Goal: Information Seeking & Learning: Learn about a topic

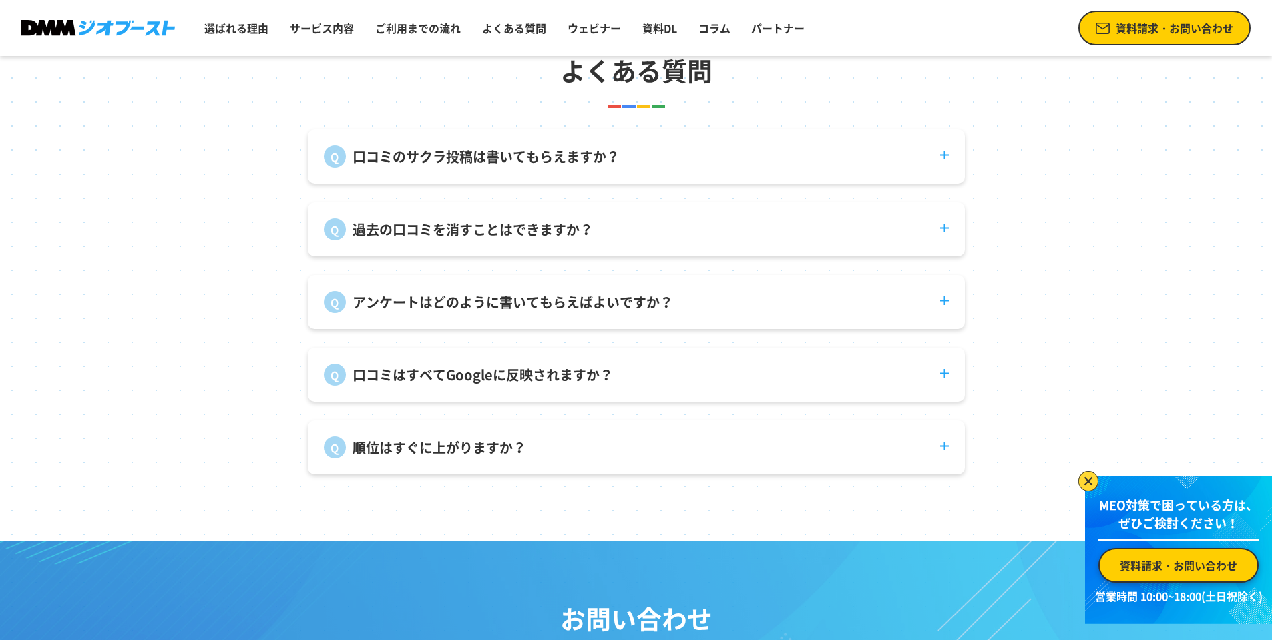
scroll to position [5006, 0]
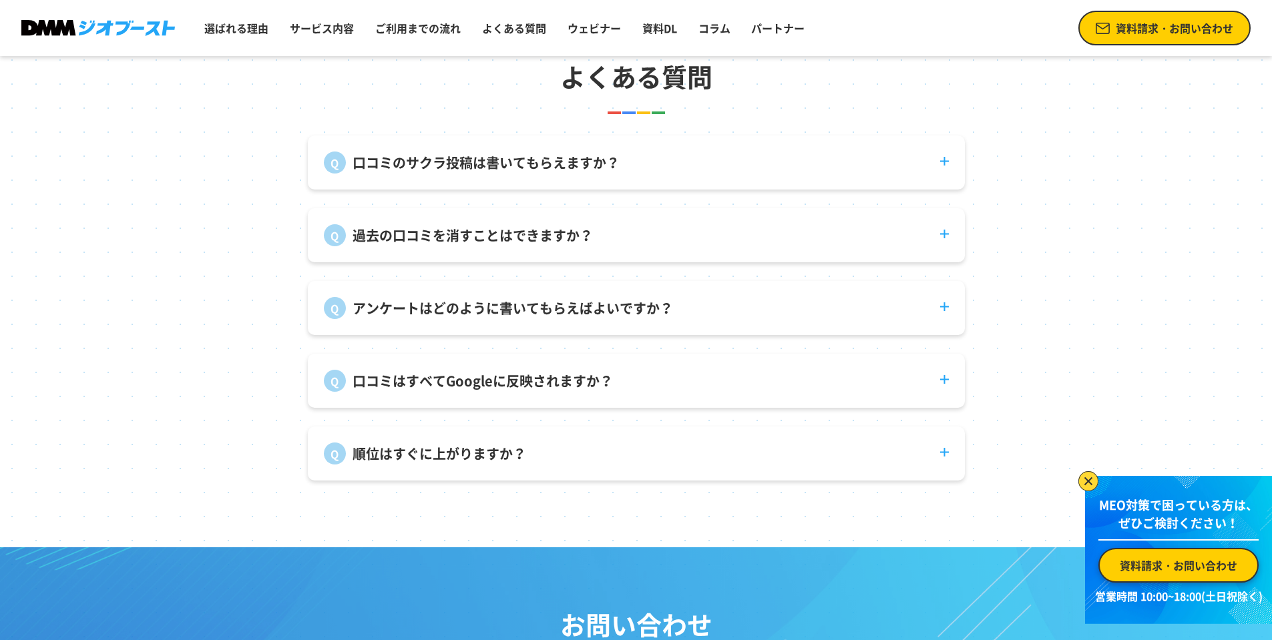
click at [371, 261] on div "過去の口コミを消すことはできますか？ 投稿者自身が削除する必要があります。" at bounding box center [636, 235] width 657 height 54
click at [374, 246] on dt "過去の口コミを消すことはできますか？" at bounding box center [636, 227] width 657 height 38
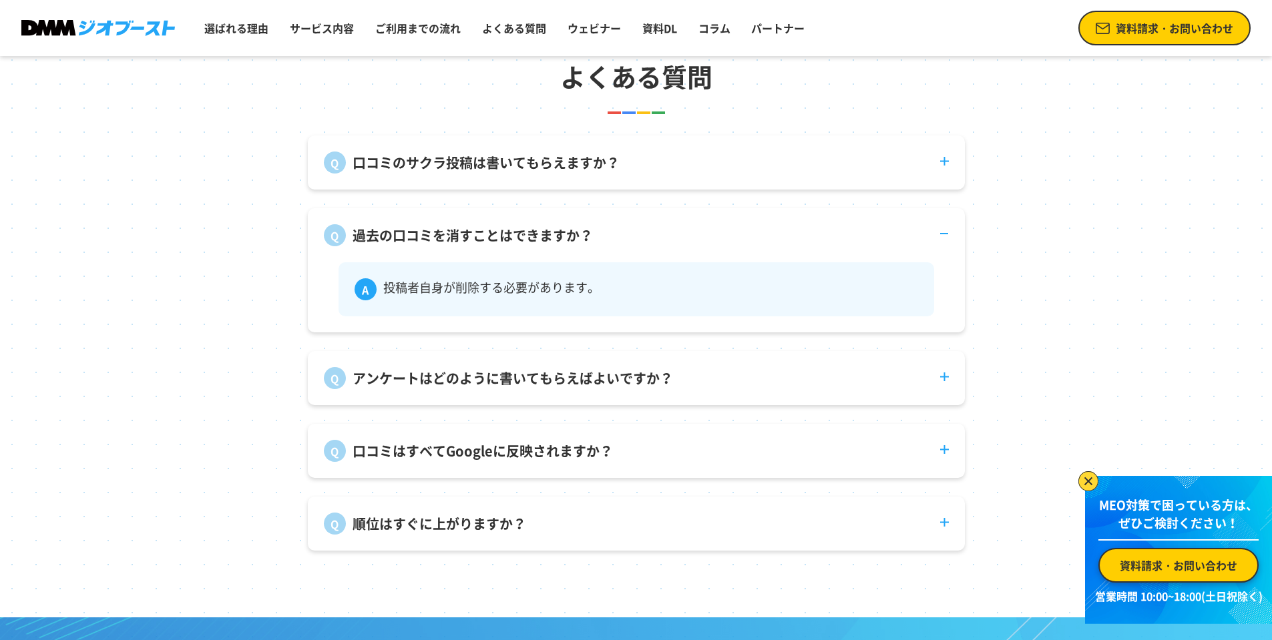
click at [376, 246] on p "過去の口コミを消すことはできますか？" at bounding box center [472, 236] width 240 height 20
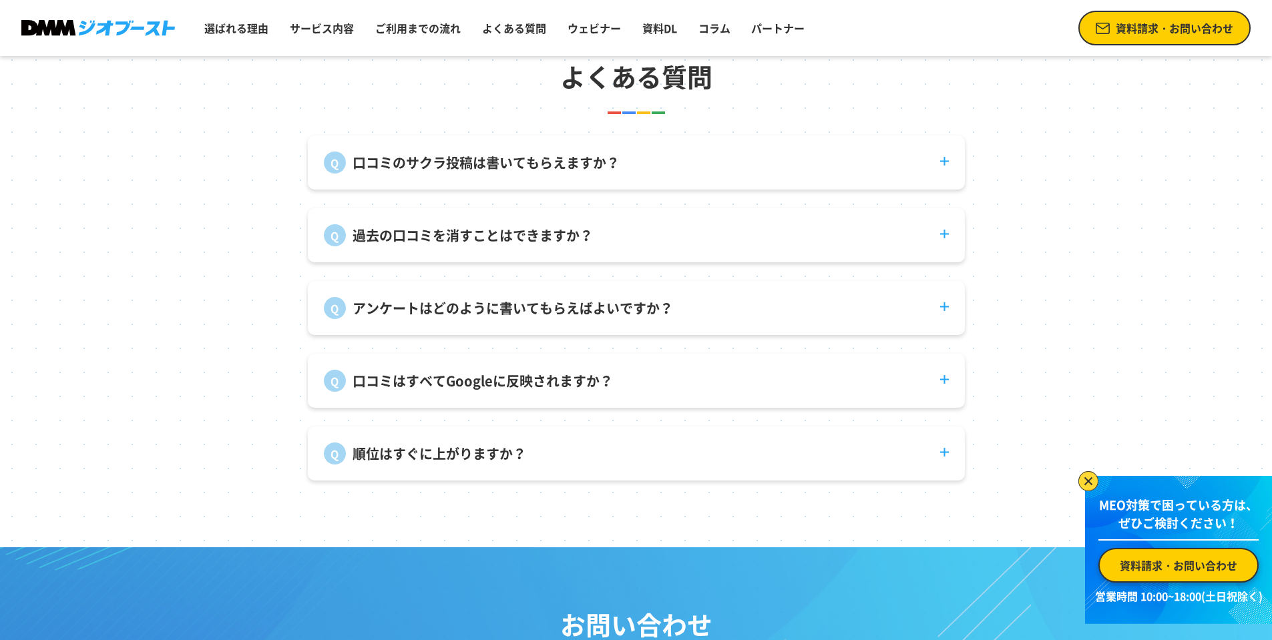
click at [402, 173] on p "口コミのサクラ投稿は書いてもらえますか？" at bounding box center [485, 163] width 267 height 20
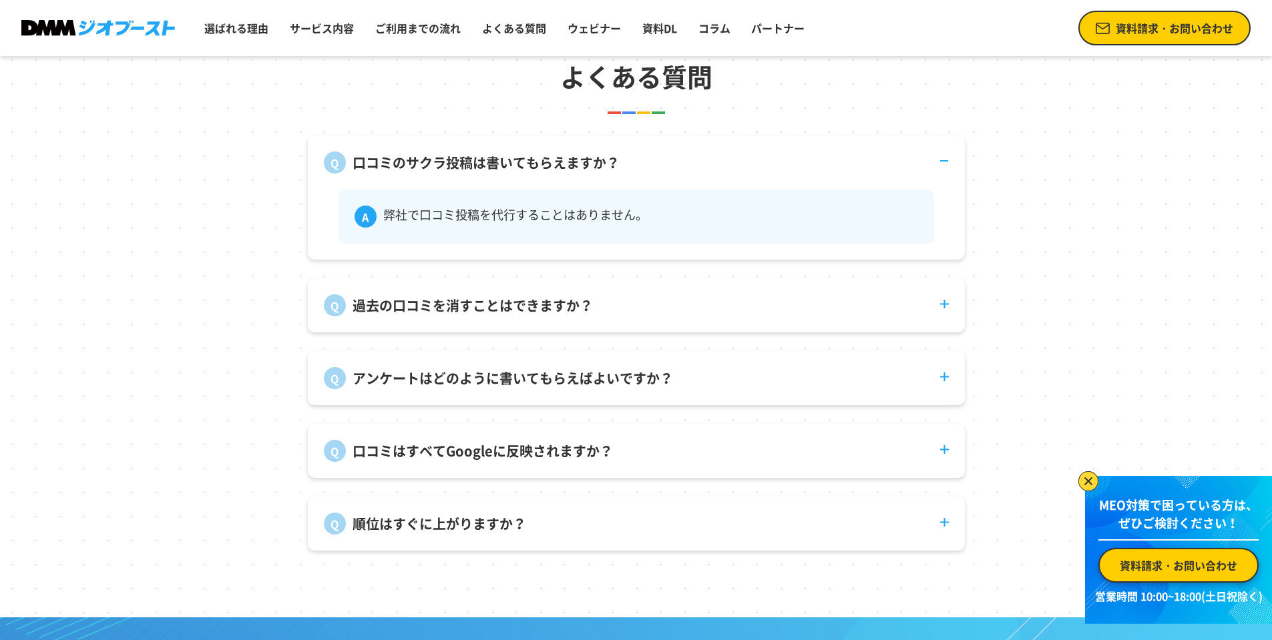
click at [401, 173] on p "口コミのサクラ投稿は書いてもらえますか？" at bounding box center [485, 163] width 267 height 20
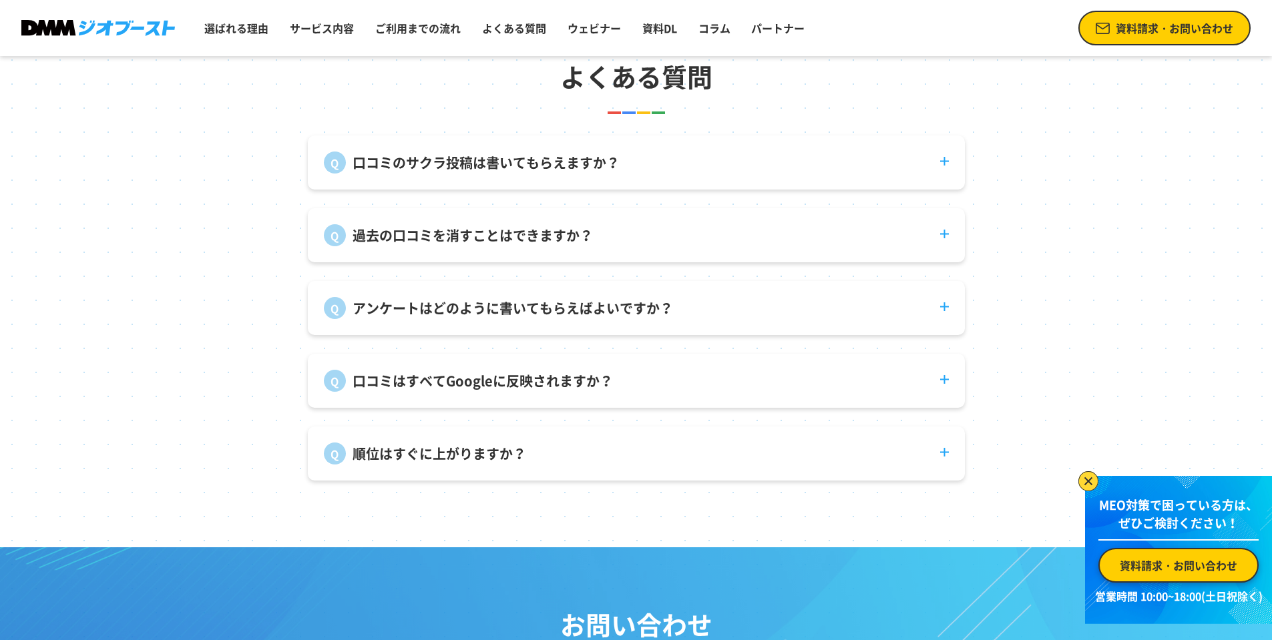
click at [440, 162] on dt "口コミのサクラ投稿は書いてもらえますか？" at bounding box center [636, 155] width 657 height 38
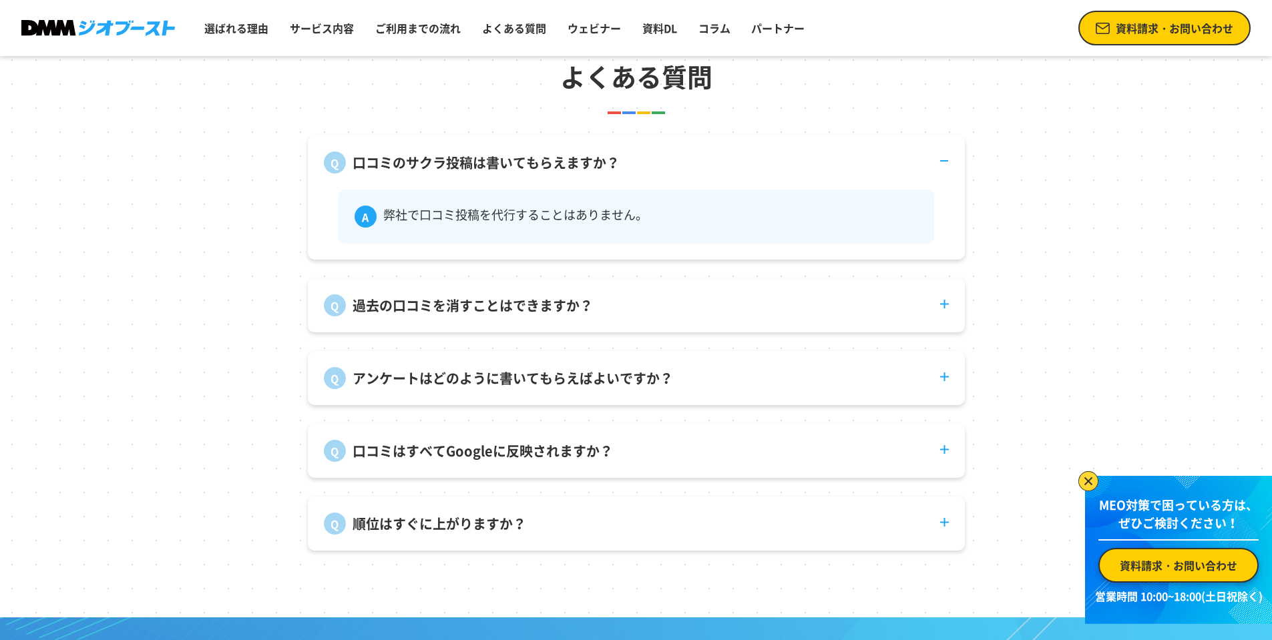
click at [437, 165] on p "口コミのサクラ投稿は書いてもらえますか？" at bounding box center [485, 163] width 267 height 20
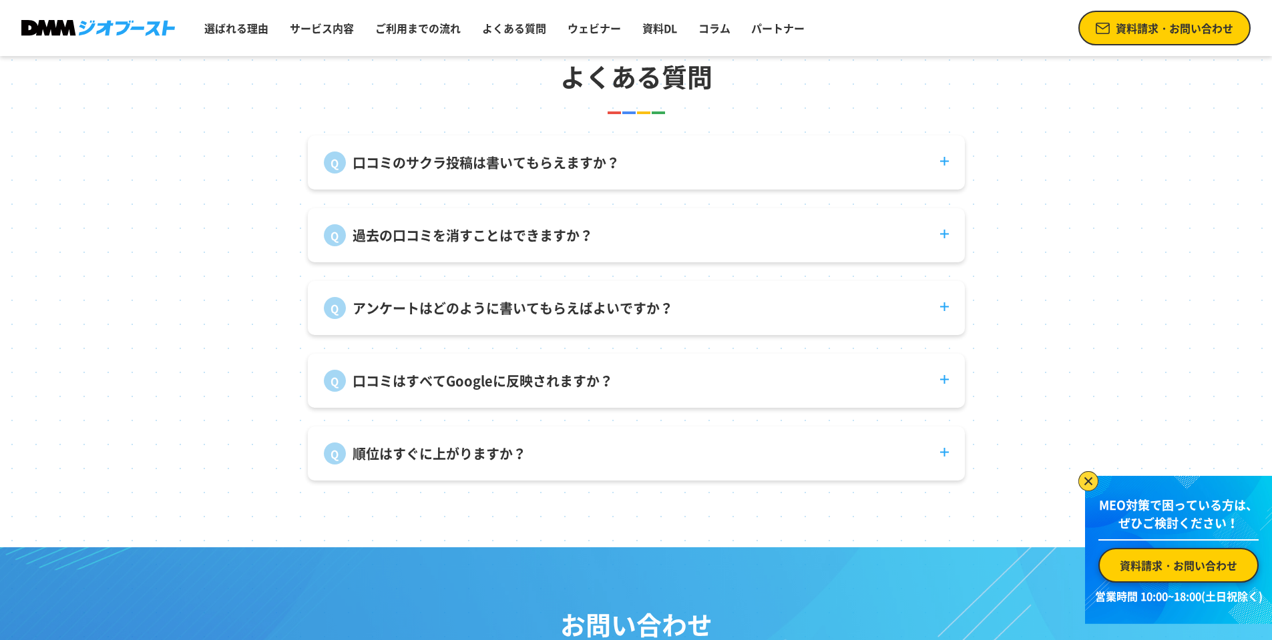
click at [439, 318] on p "アンケートはどのように書いてもらえばよいですか？" at bounding box center [512, 308] width 320 height 20
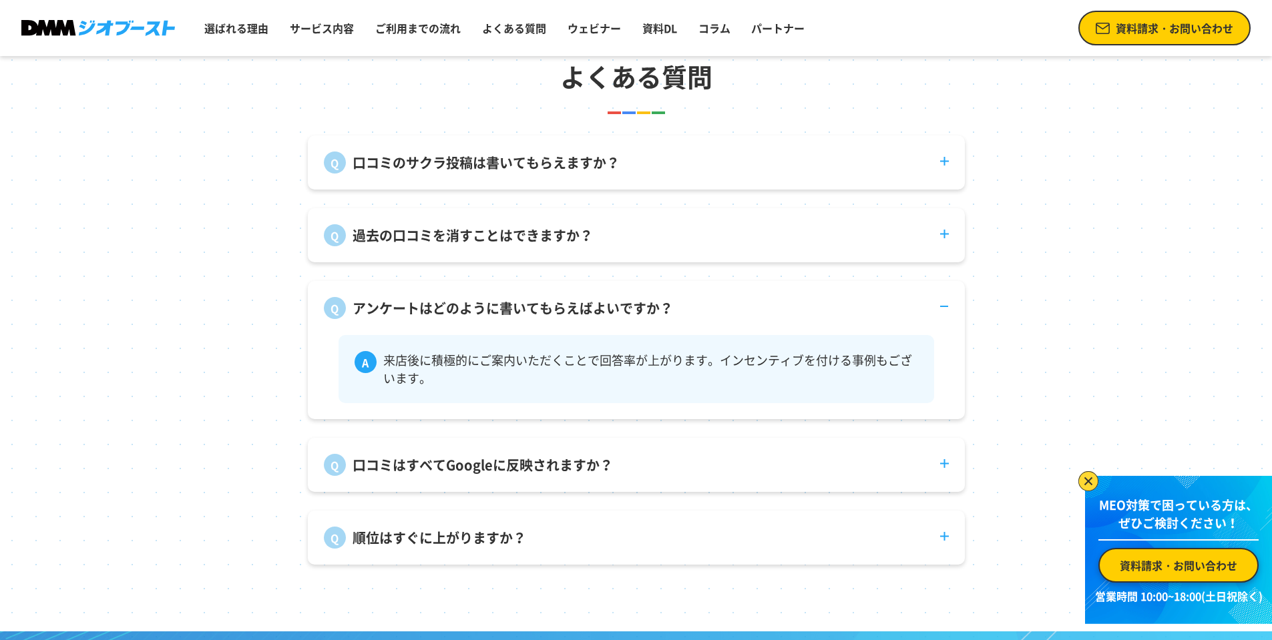
click at [439, 318] on p "アンケートはどのように書いてもらえばよいですか？" at bounding box center [512, 308] width 320 height 20
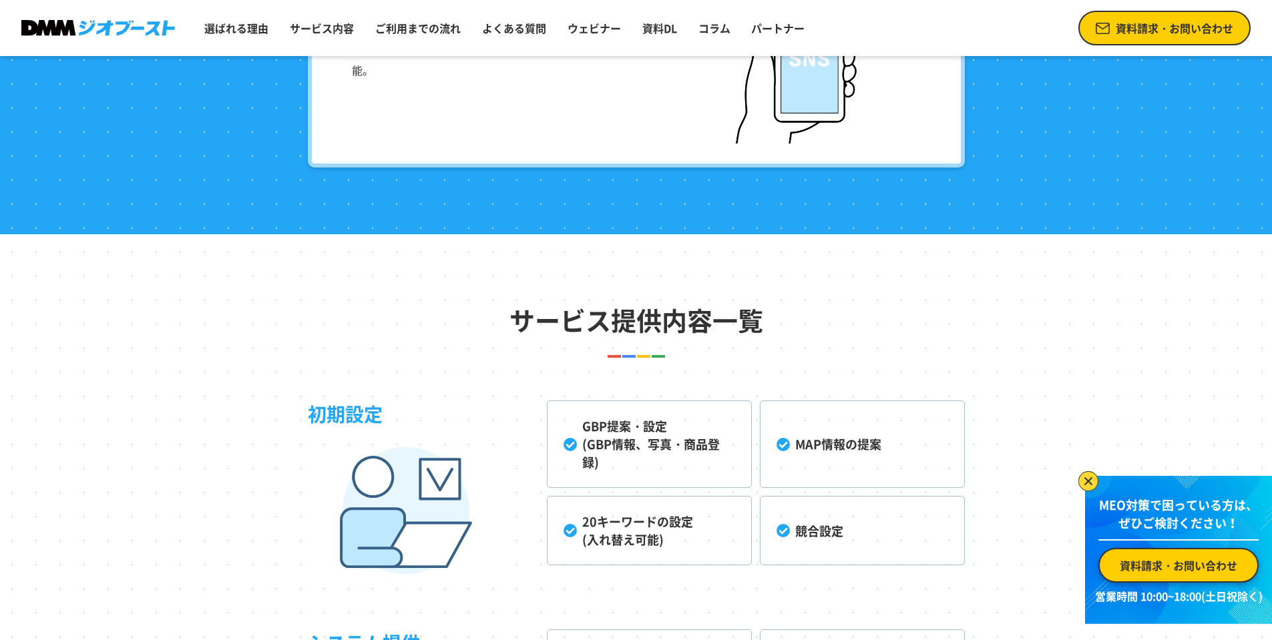
scroll to position [3538, 0]
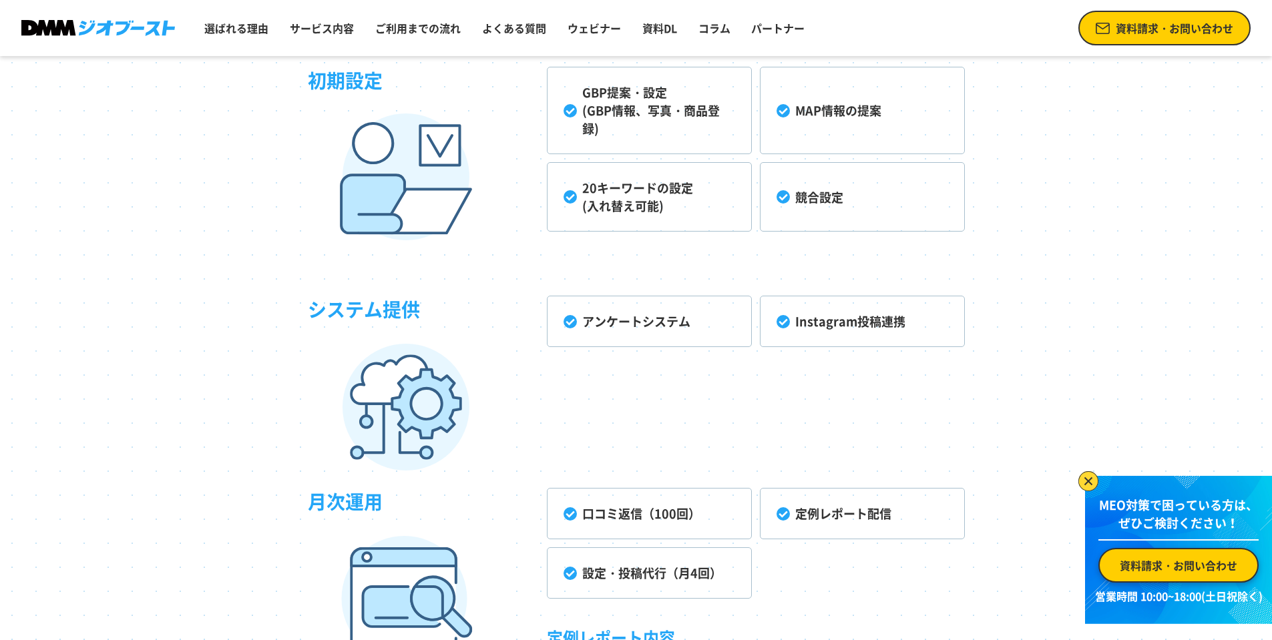
click at [661, 319] on li "アンケートシステム" at bounding box center [649, 321] width 205 height 51
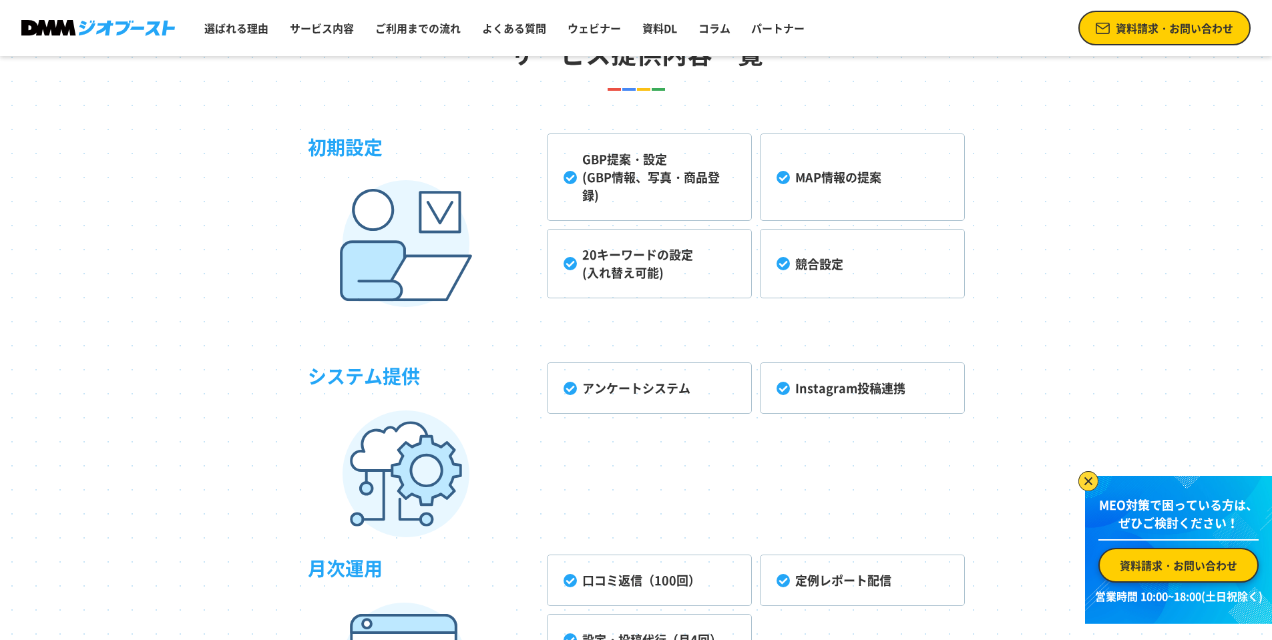
scroll to position [3738, 0]
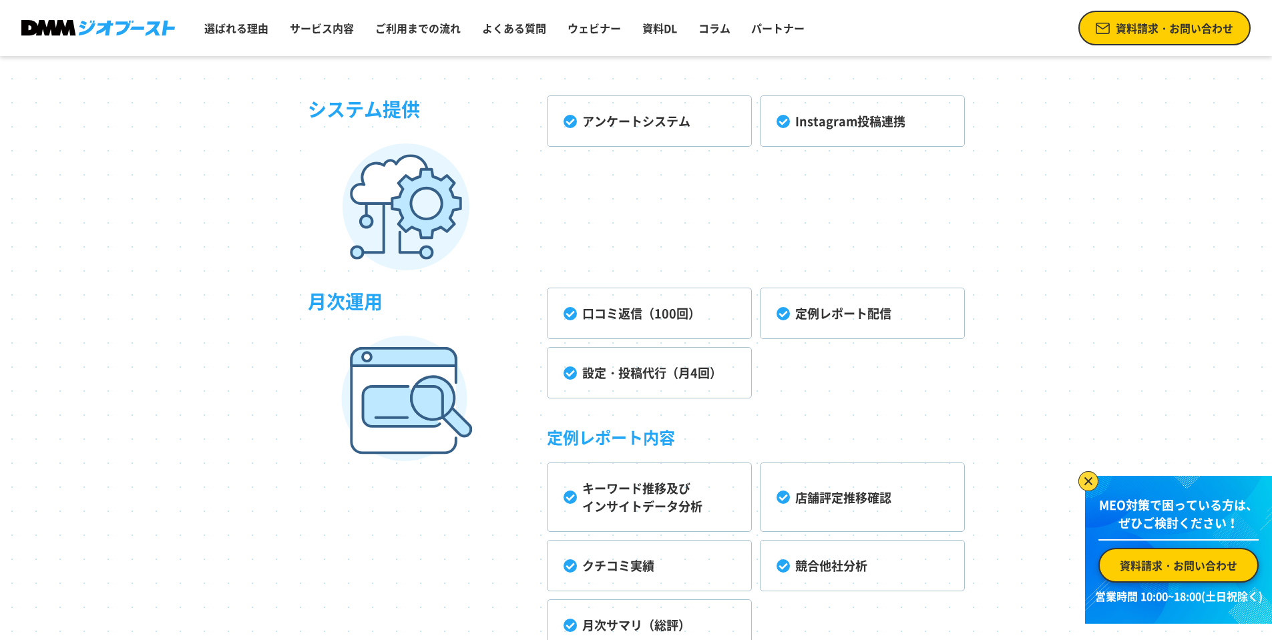
click at [876, 138] on li "Instagram投稿連携" at bounding box center [862, 120] width 205 height 51
click at [854, 123] on li "Instagram投稿連携" at bounding box center [862, 120] width 205 height 51
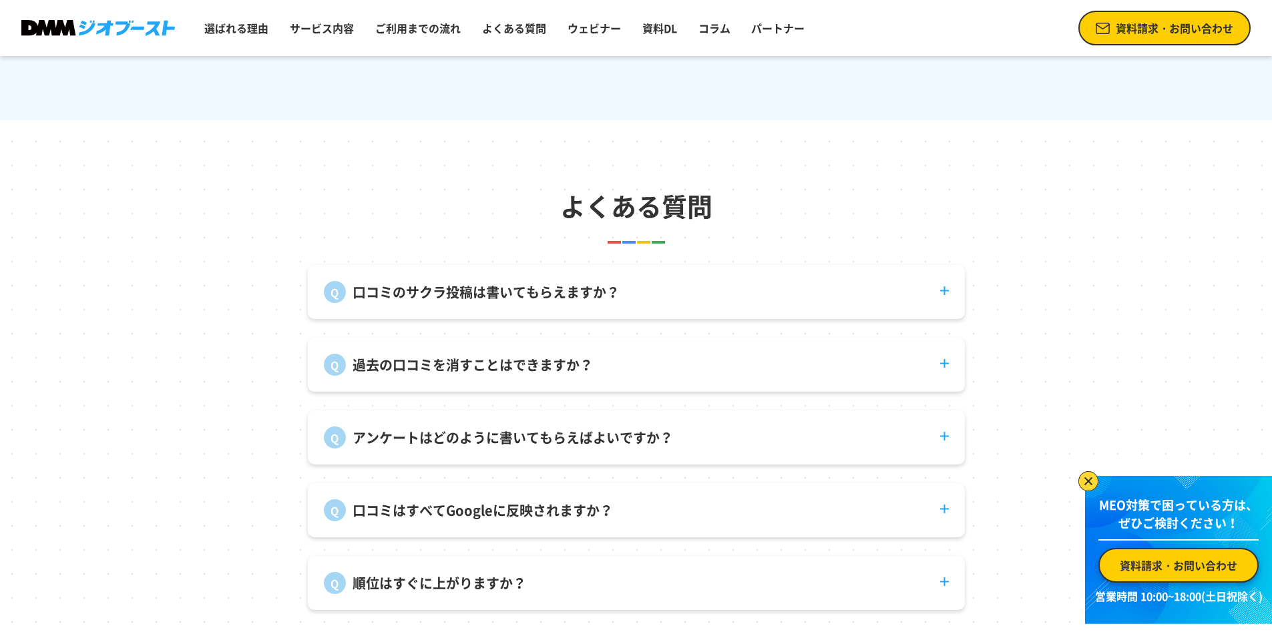
scroll to position [5006, 0]
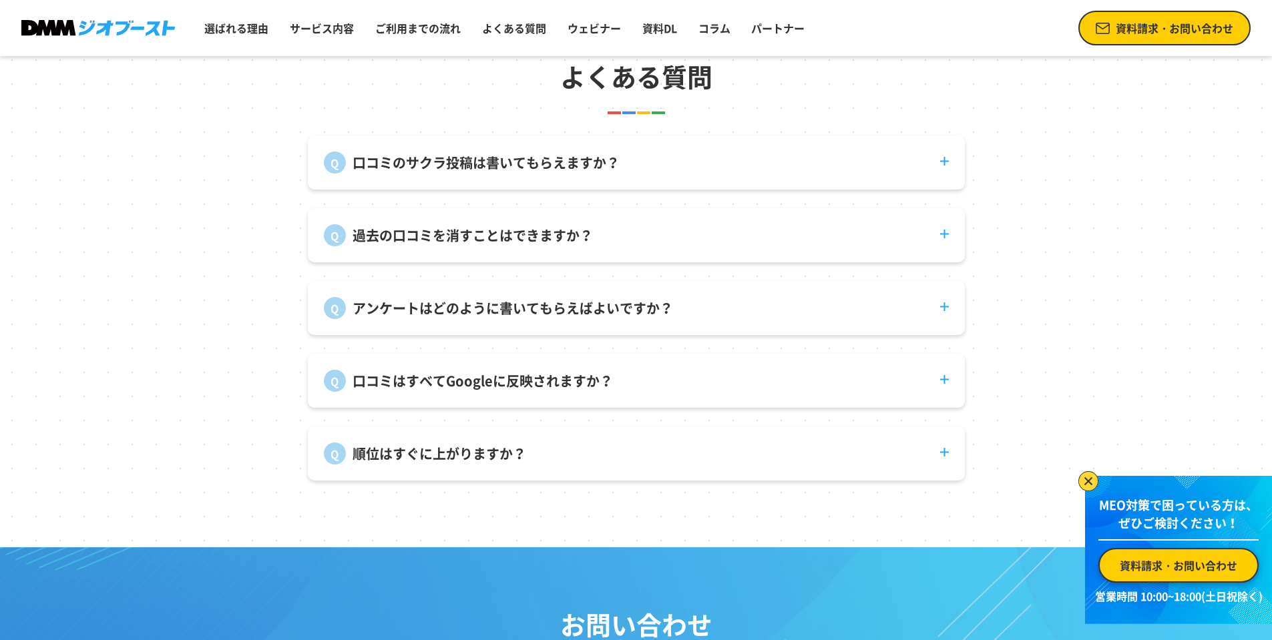
click at [495, 386] on p "口コミはすべてGoogleに反映されますか？" at bounding box center [482, 381] width 260 height 20
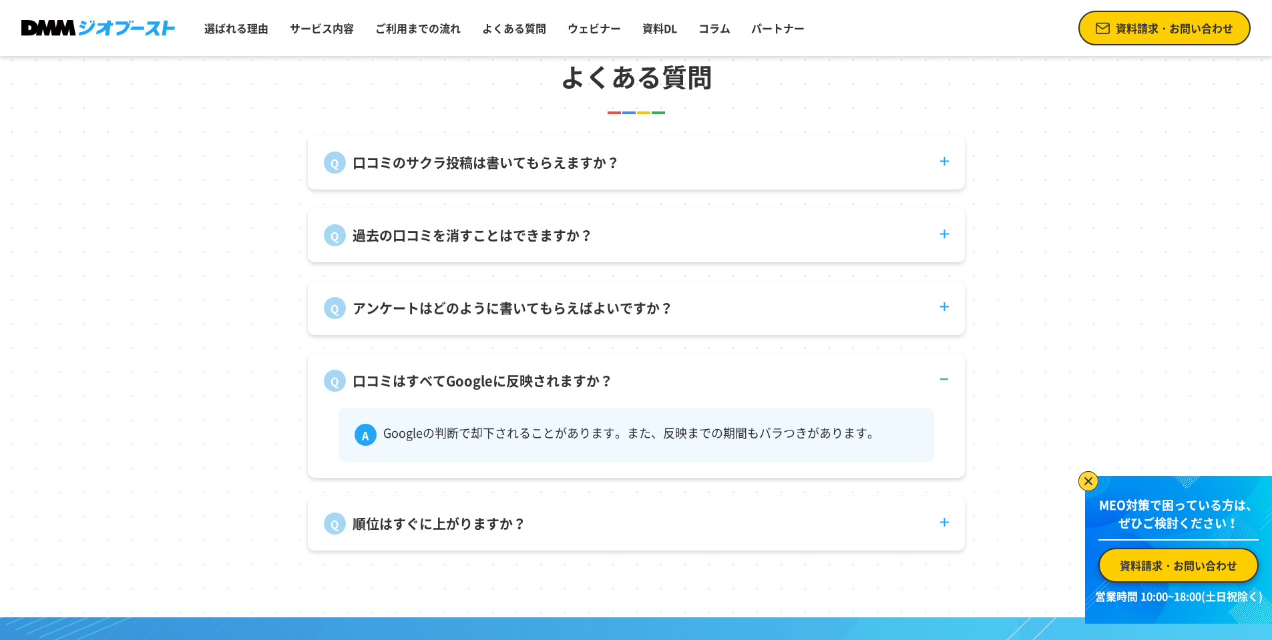
click at [495, 386] on p "口コミはすべてGoogleに反映されますか？" at bounding box center [482, 381] width 260 height 20
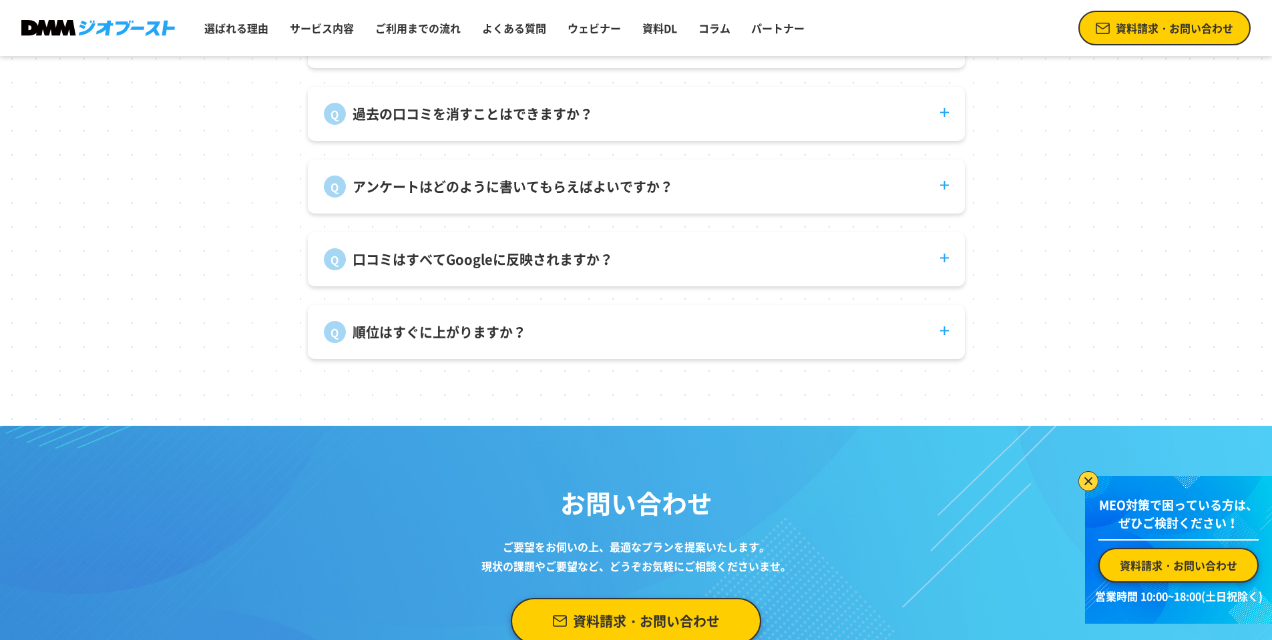
scroll to position [5140, 0]
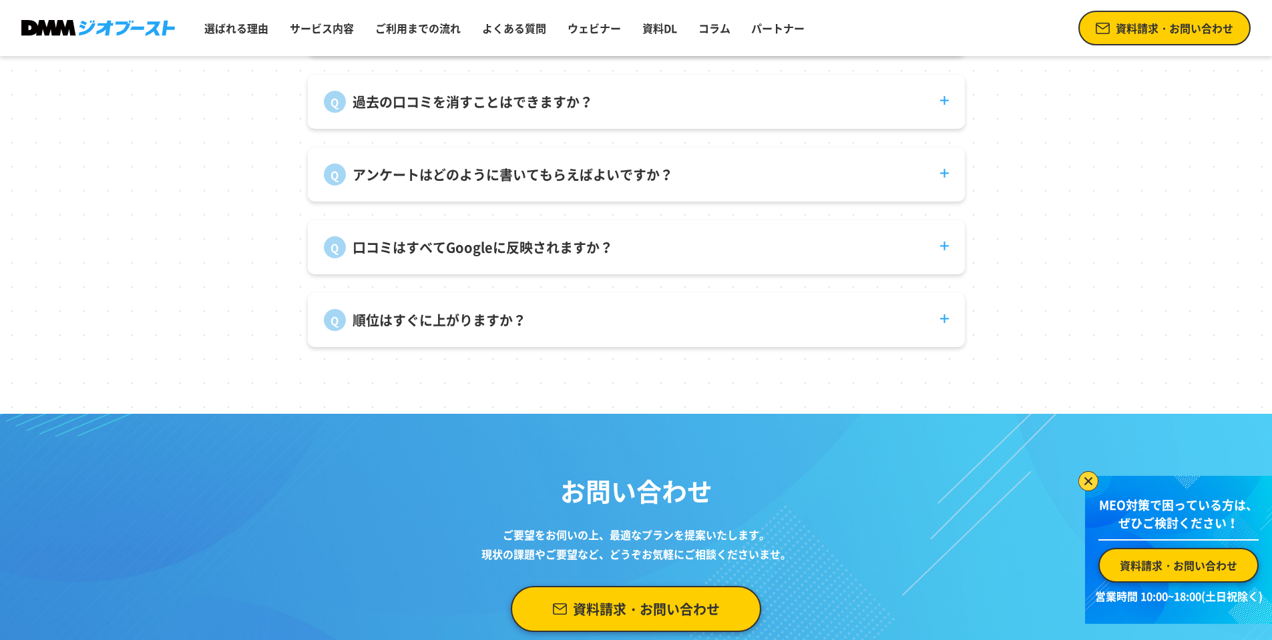
click at [539, 331] on dt "順位はすぐに上がりますか？" at bounding box center [636, 312] width 657 height 38
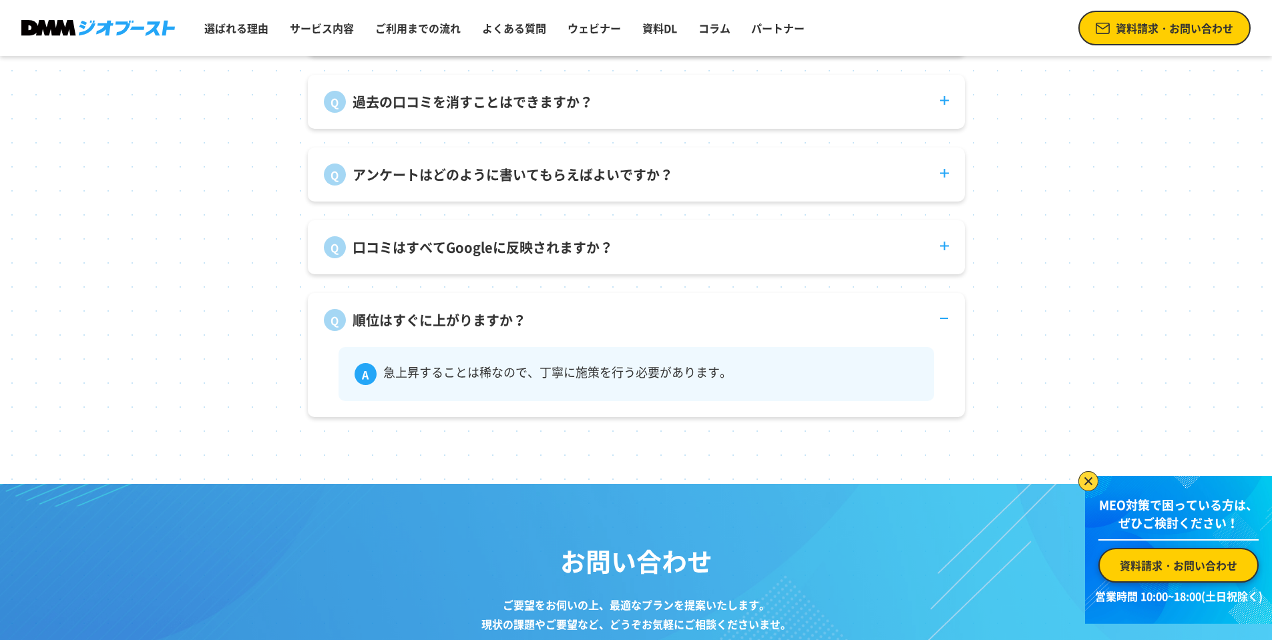
click at [539, 331] on dt "順位はすぐに上がりますか？" at bounding box center [636, 312] width 657 height 38
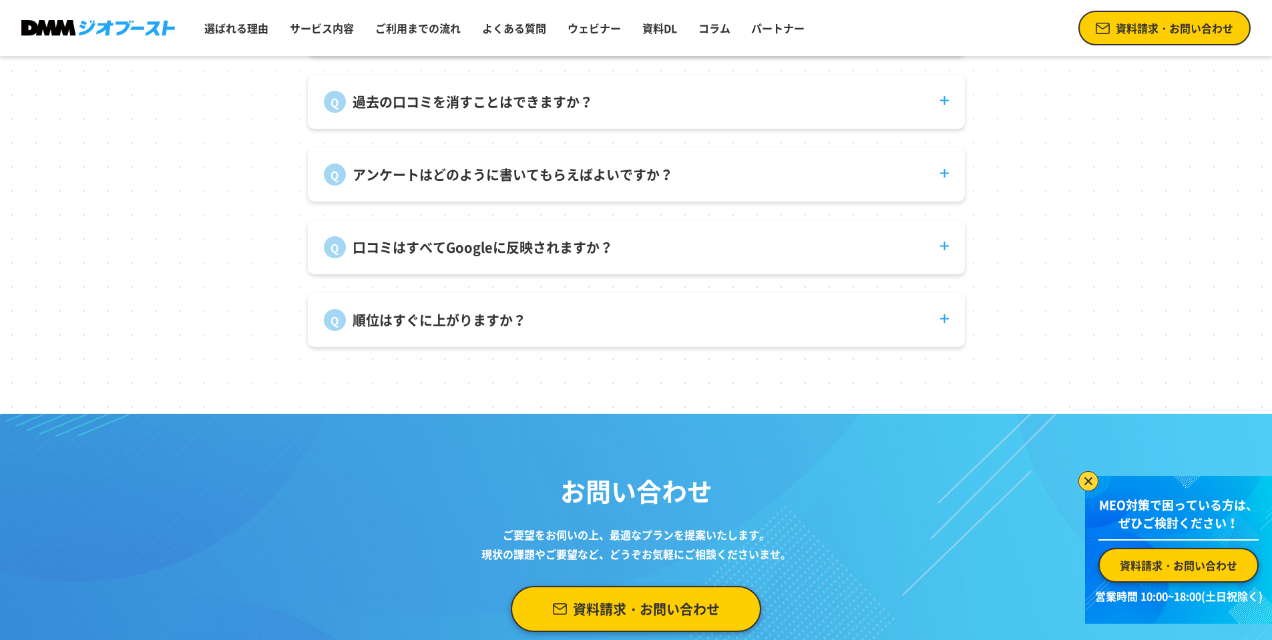
scroll to position [5448, 0]
